Goal: Transaction & Acquisition: Purchase product/service

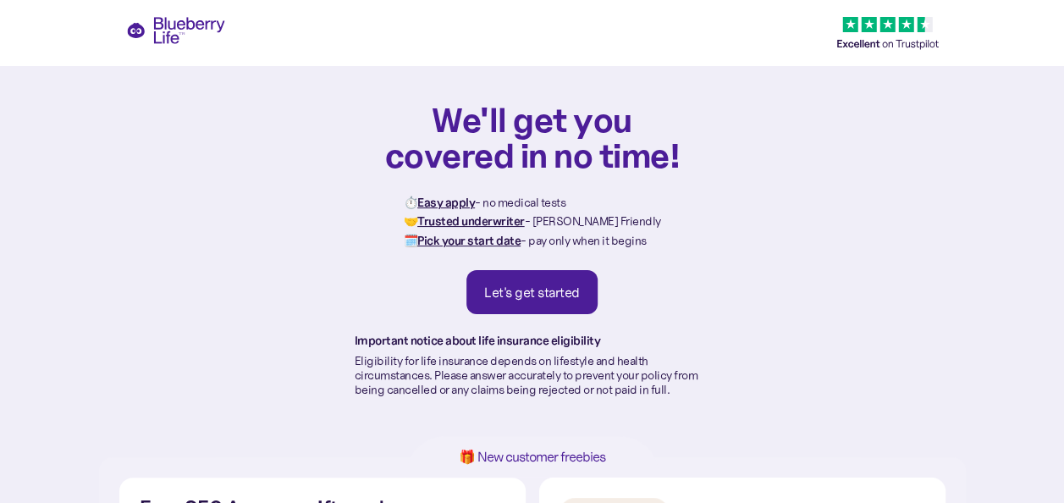
click at [495, 291] on div "Let's get started" at bounding box center [532, 291] width 96 height 17
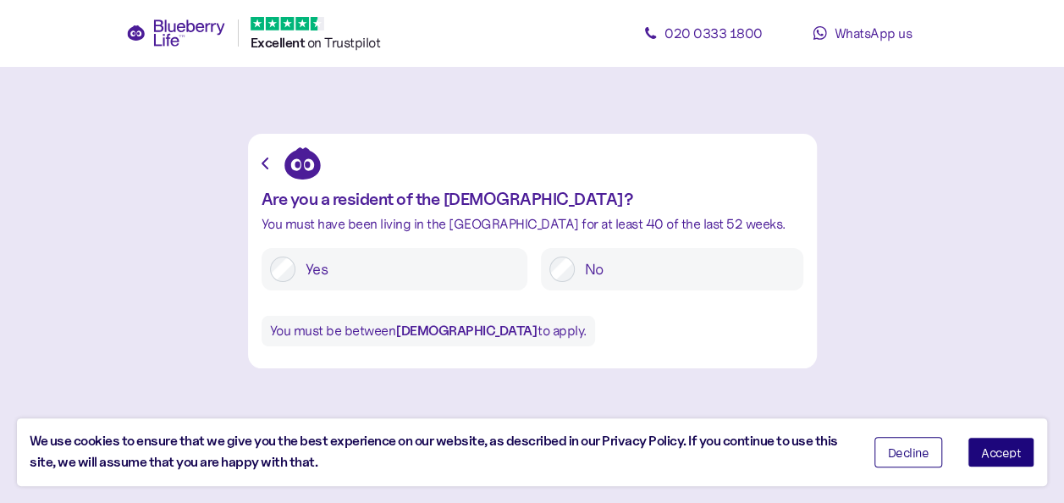
click at [990, 459] on button "Accept" at bounding box center [1000, 452] width 67 height 30
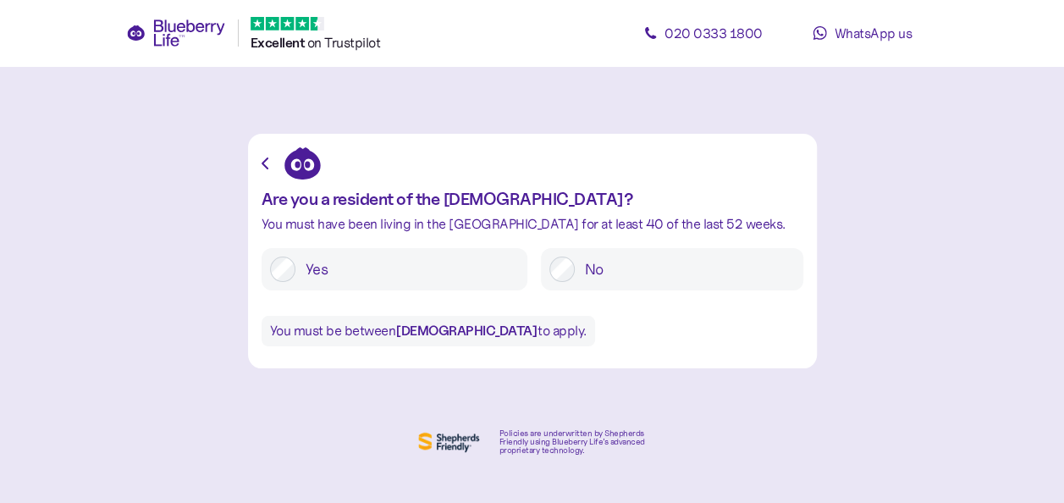
click at [391, 256] on label "Yes" at bounding box center [406, 268] width 223 height 25
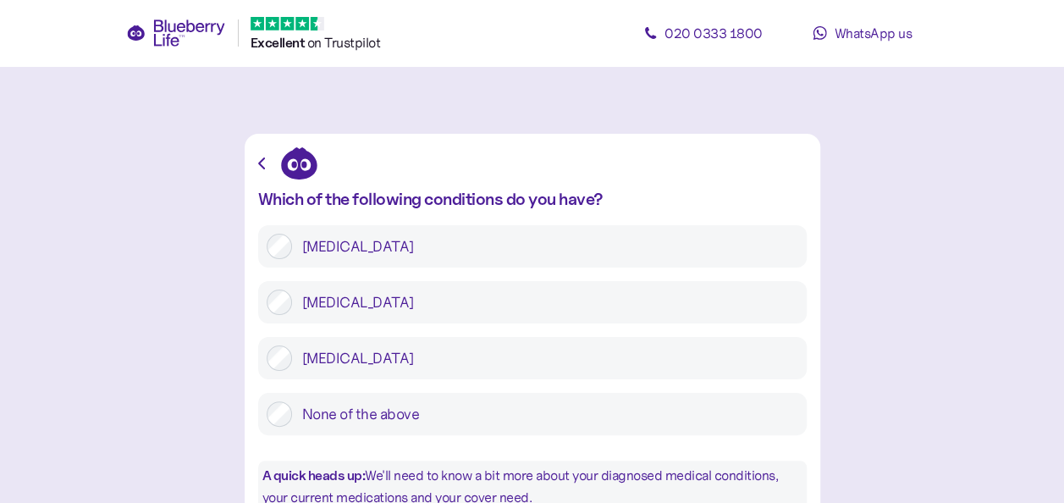
click at [271, 289] on div at bounding box center [279, 301] width 25 height 25
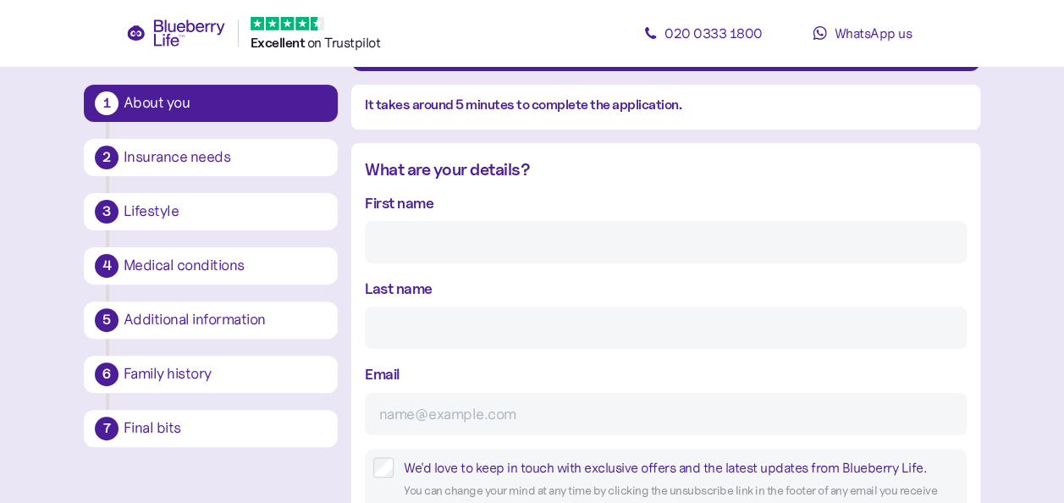
scroll to position [168, 0]
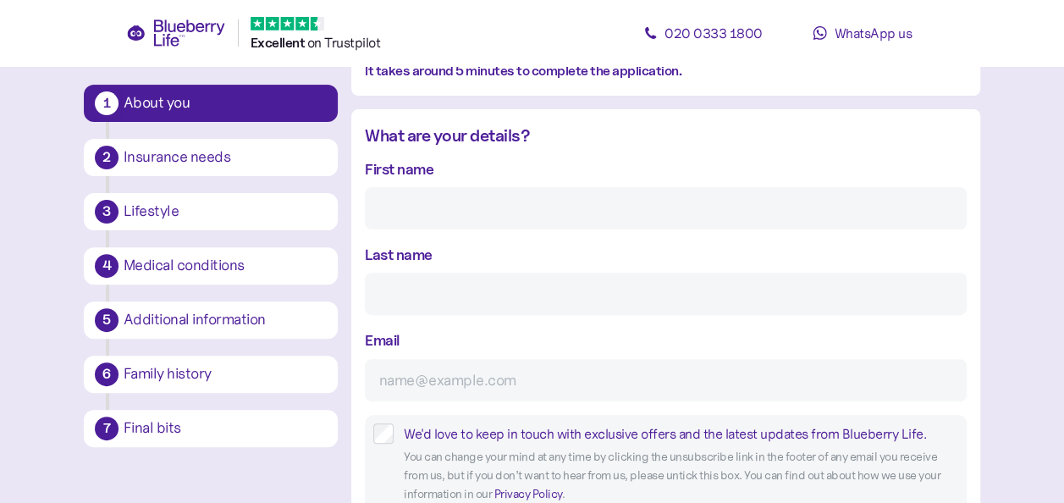
click at [445, 216] on input "First name" at bounding box center [666, 208] width 602 height 42
type input "[PERSON_NAME]"
type input "[EMAIL_ADDRESS][DOMAIN_NAME]"
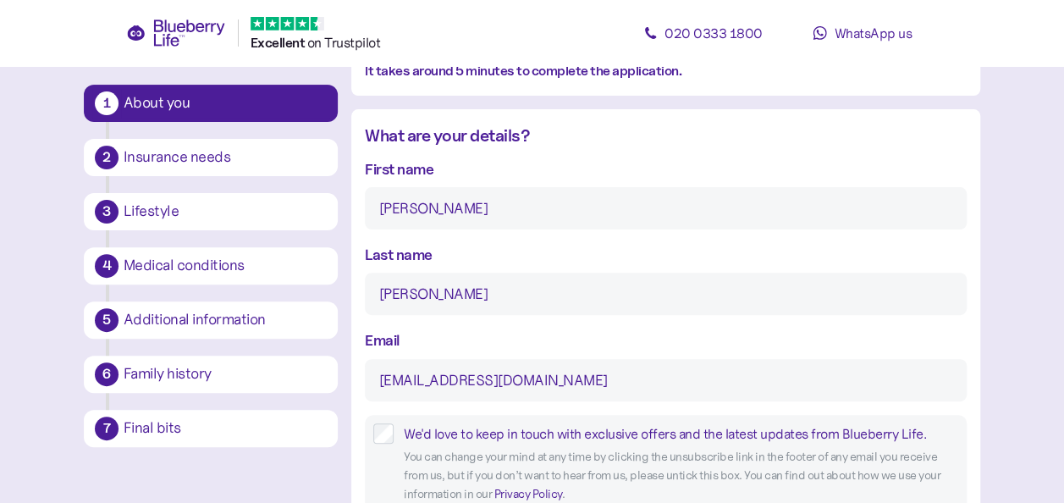
type input "**"
type input "**********"
type input "*******"
type input "**********"
type input "*******"
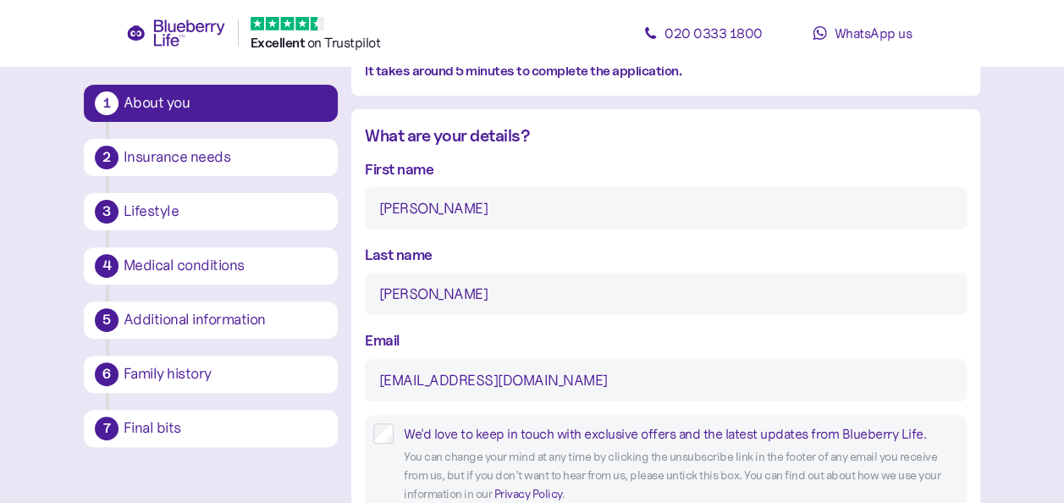
click at [436, 340] on div "Email [EMAIL_ADDRESS][DOMAIN_NAME]" at bounding box center [666, 364] width 602 height 72
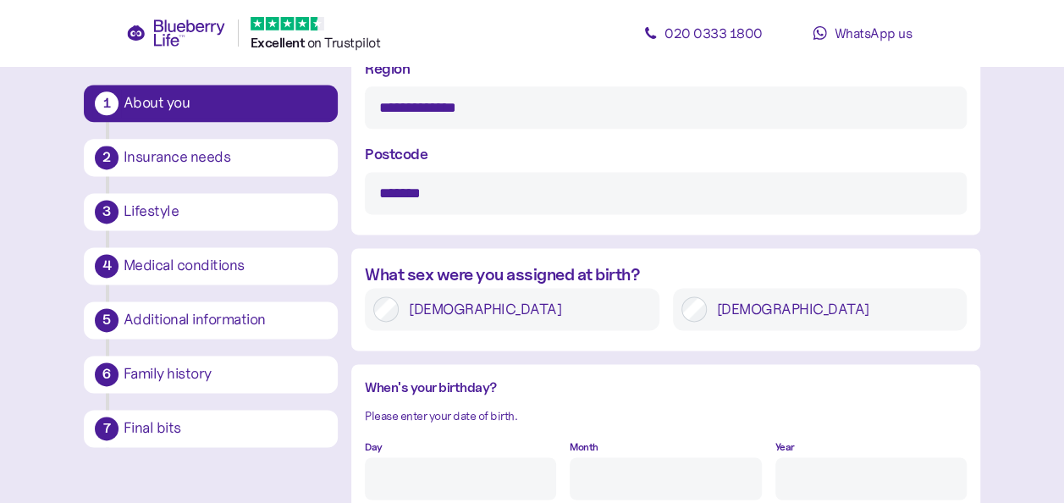
scroll to position [1081, 0]
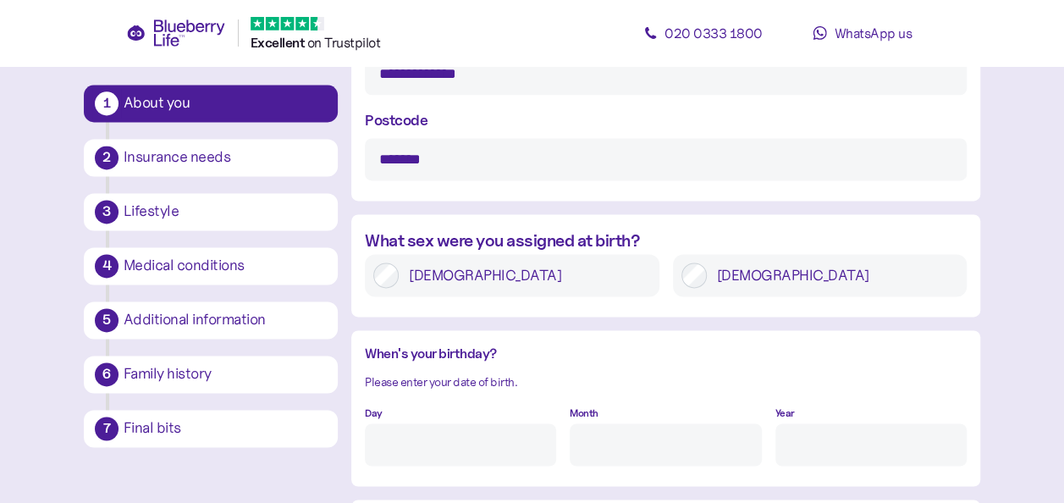
click at [437, 278] on label "[DEMOGRAPHIC_DATA]" at bounding box center [525, 274] width 252 height 25
click at [449, 338] on div "When's your birthday? Please enter your date of birth. Day Month Year" at bounding box center [665, 408] width 629 height 156
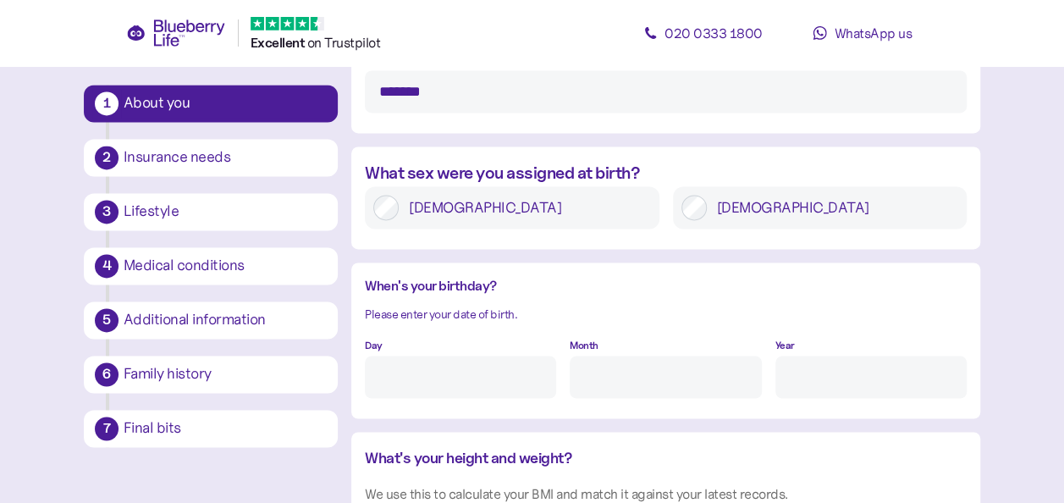
scroll to position [1183, 0]
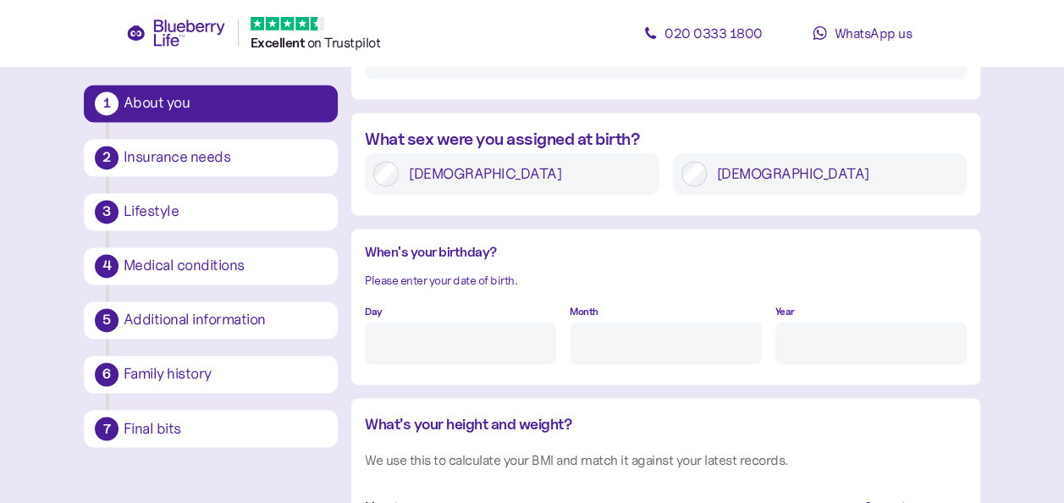
click at [449, 338] on input "Day" at bounding box center [460, 343] width 191 height 42
type input "26"
click at [161, 36] on icon at bounding box center [188, 32] width 71 height 27
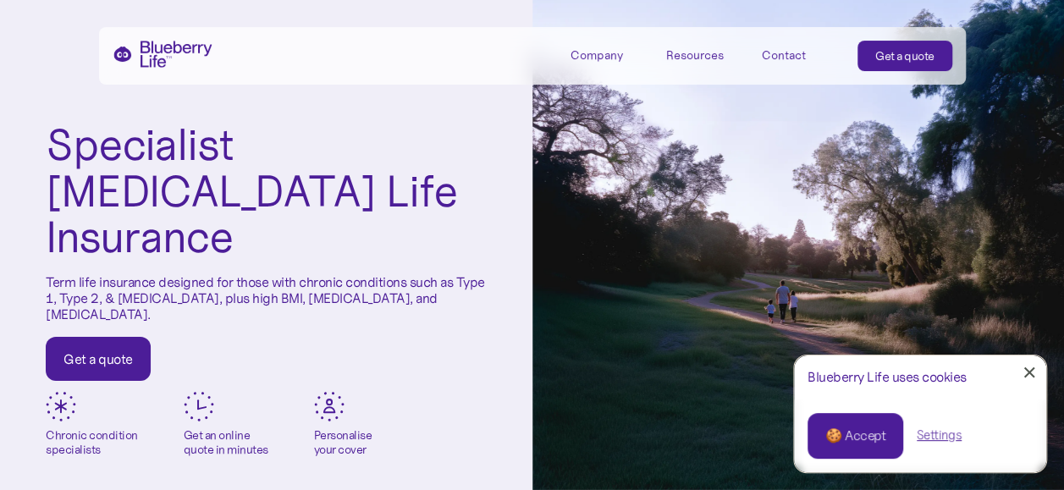
click at [196, 118] on div "Specialist Diabetes Life Insurance Term life insurance designed for those with …" at bounding box center [266, 251] width 532 height 503
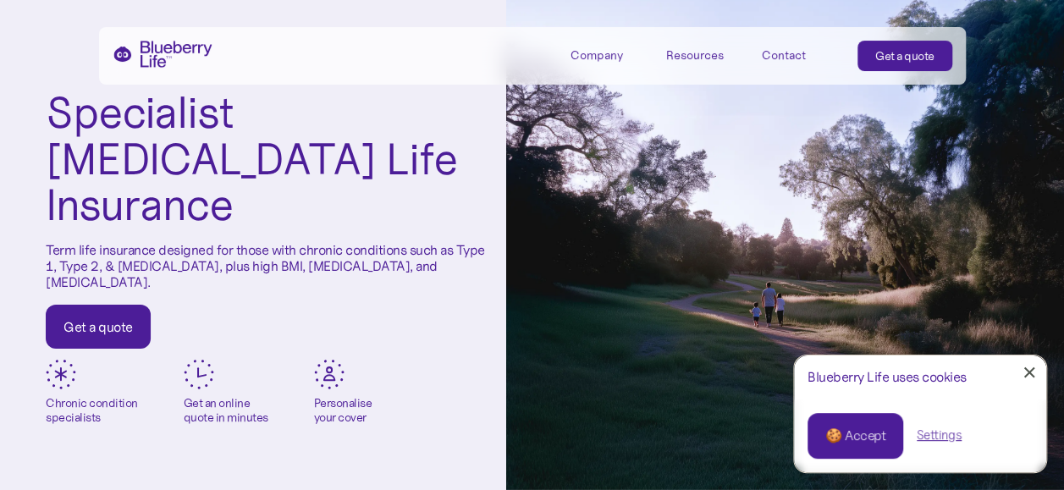
scroll to position [34, 0]
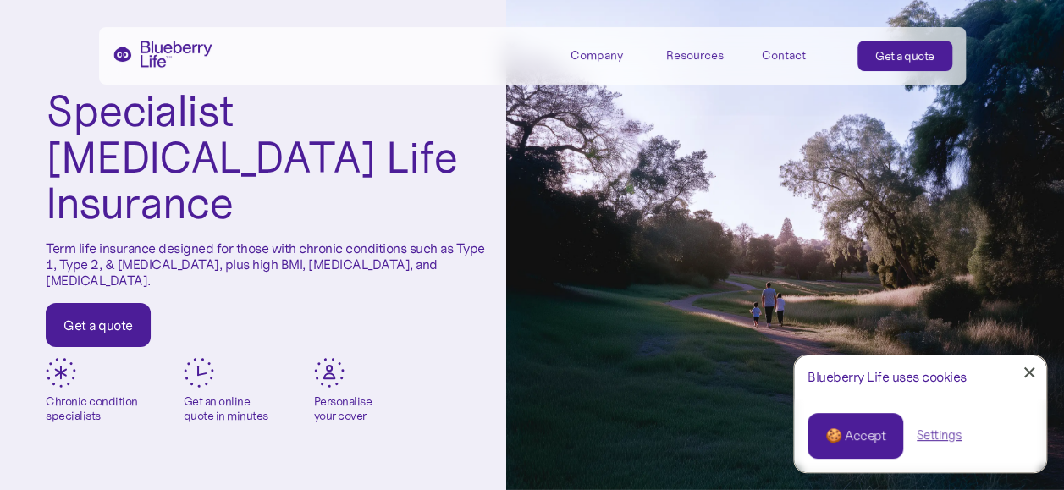
click at [873, 438] on div "🍪 Accept" at bounding box center [855, 435] width 60 height 19
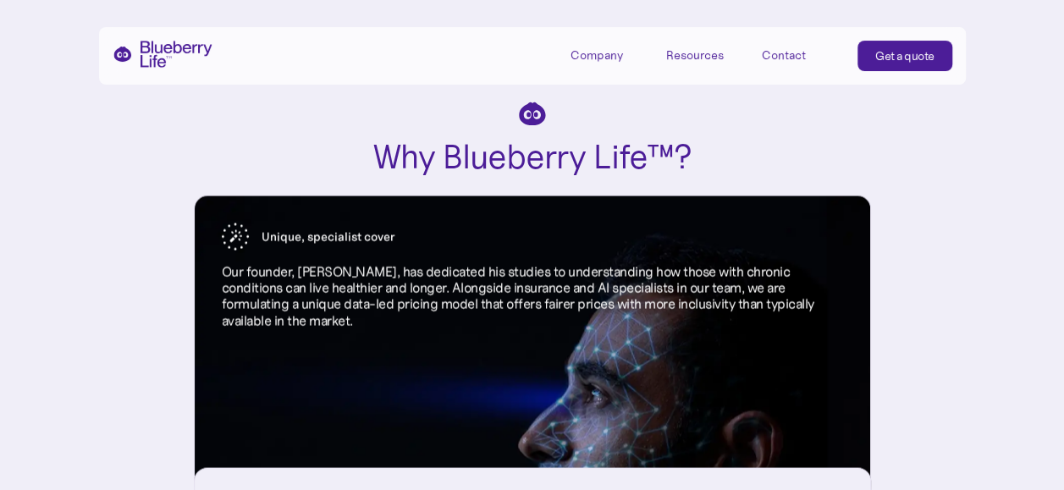
scroll to position [1421, 0]
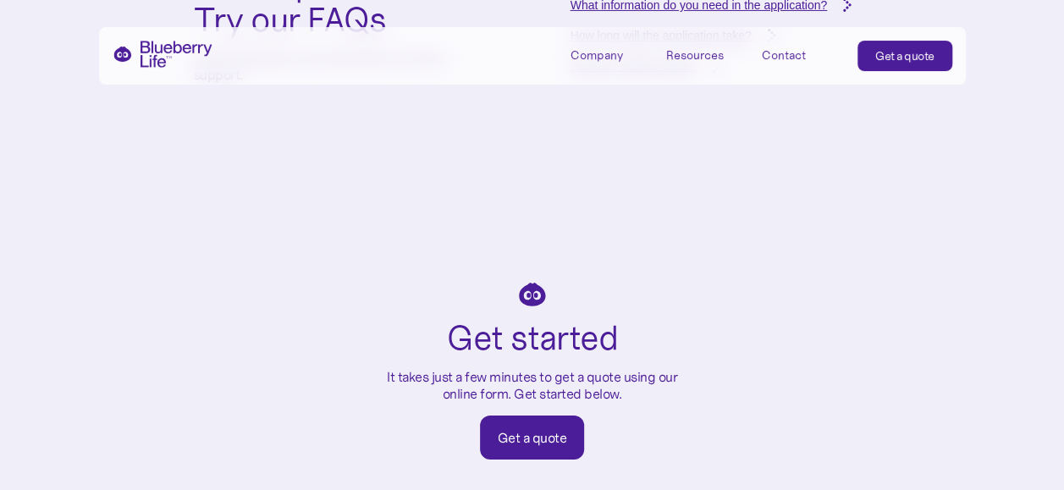
scroll to position [6556, 0]
